Goal: Navigation & Orientation: Find specific page/section

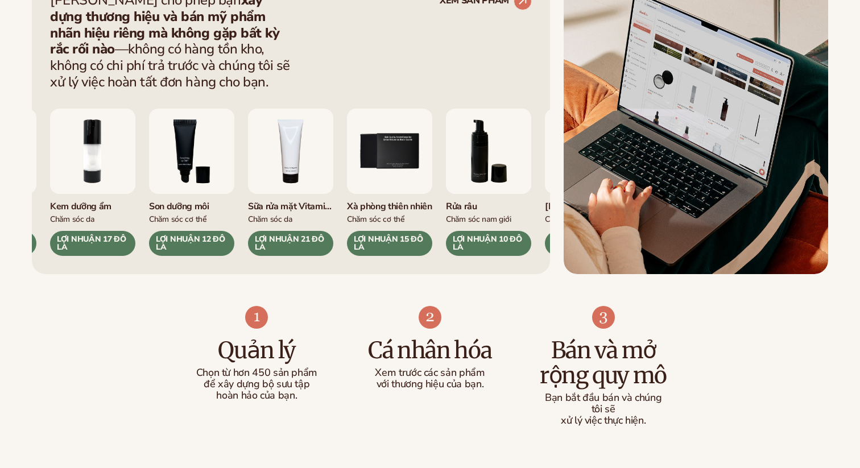
scroll to position [505, 0]
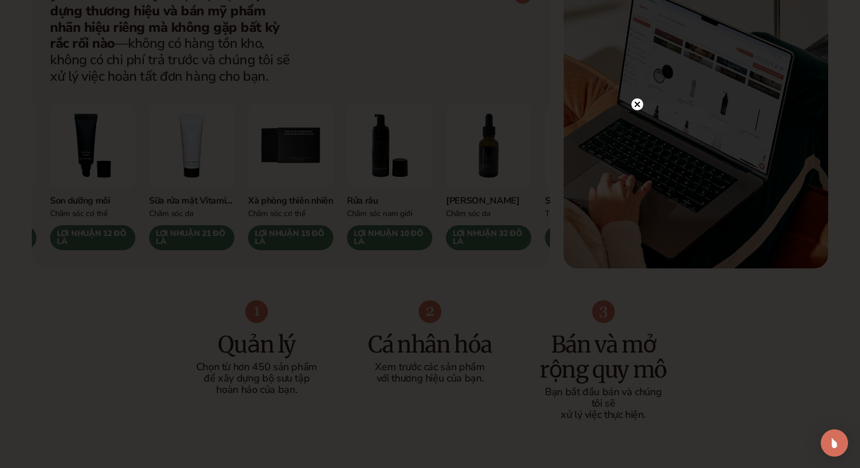
click at [635, 105] on icon at bounding box center [638, 105] width 6 height 6
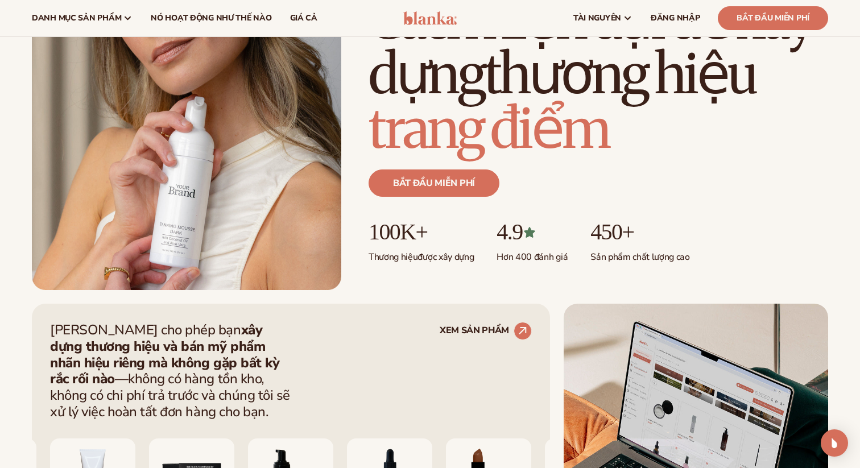
scroll to position [164, 0]
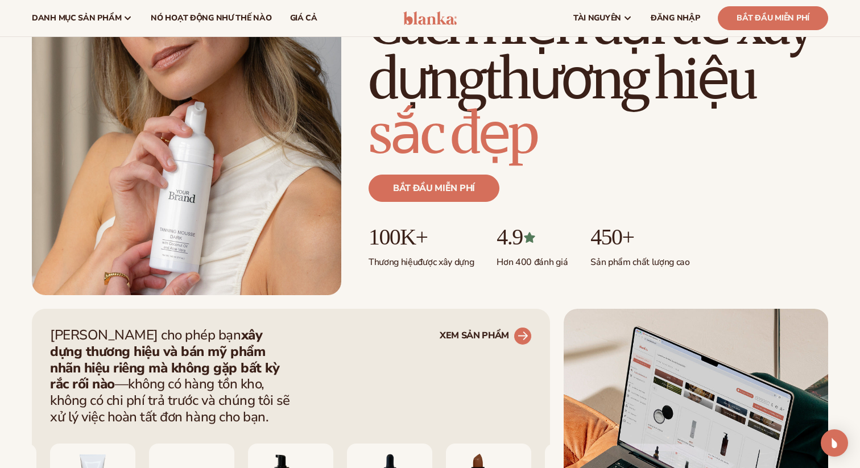
click at [513, 335] on icon at bounding box center [523, 336] width 26 height 26
